Goal: Information Seeking & Learning: Learn about a topic

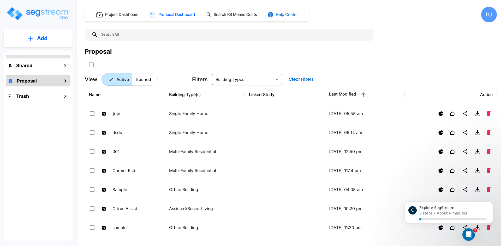
click at [288, 16] on button "Help Center" at bounding box center [283, 15] width 34 height 10
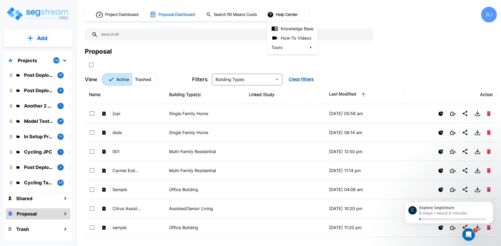
click at [287, 15] on div at bounding box center [250, 123] width 501 height 246
click at [287, 15] on button "Help Center" at bounding box center [283, 15] width 34 height 10
click at [285, 40] on link "How-To Videos" at bounding box center [292, 37] width 50 height 9
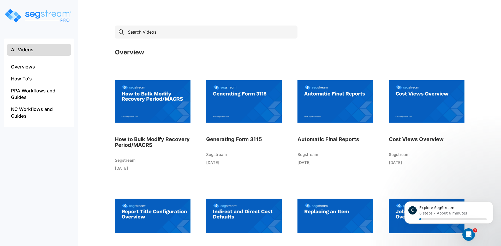
click at [148, 105] on img at bounding box center [153, 101] width 76 height 57
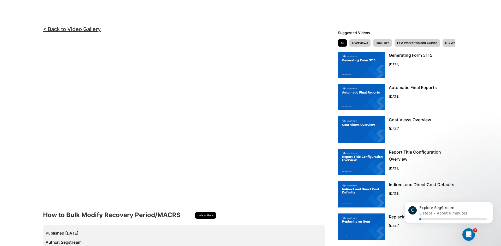
click at [370, 91] on img at bounding box center [361, 97] width 47 height 26
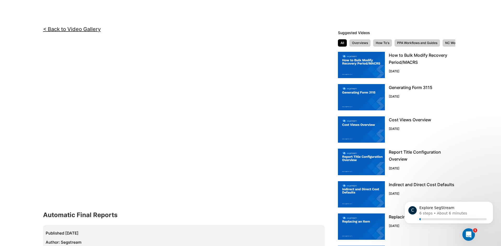
click at [357, 135] on img at bounding box center [361, 130] width 47 height 26
click at [357, 224] on img at bounding box center [361, 227] width 47 height 26
